Goal: Task Accomplishment & Management: Use online tool/utility

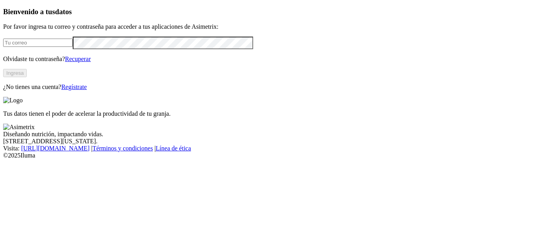
click at [53, 47] on input "email" at bounding box center [38, 43] width 70 height 8
type input "rafael.ochoa@opav.co"
click input "submit" at bounding box center [0, 0] width 0 height 0
